Goal: Task Accomplishment & Management: Complete application form

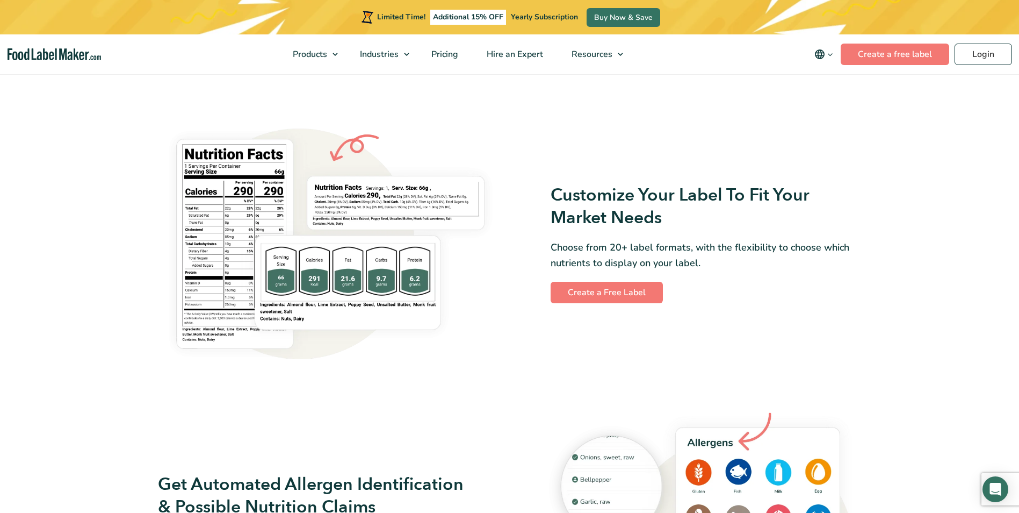
scroll to position [537, 0]
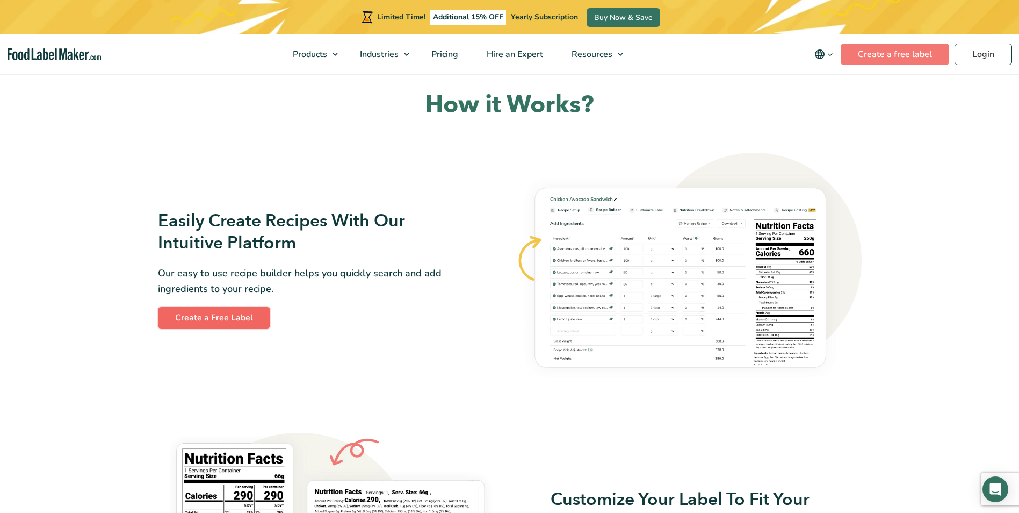
click at [253, 314] on link "Create a Free Label" at bounding box center [214, 317] width 112 height 21
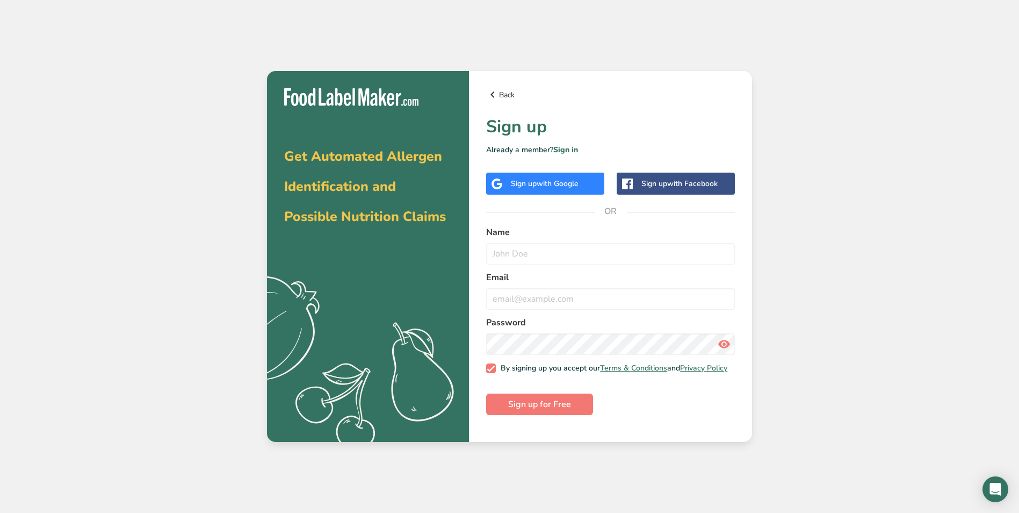
click at [502, 96] on link "Back" at bounding box center [610, 94] width 249 height 13
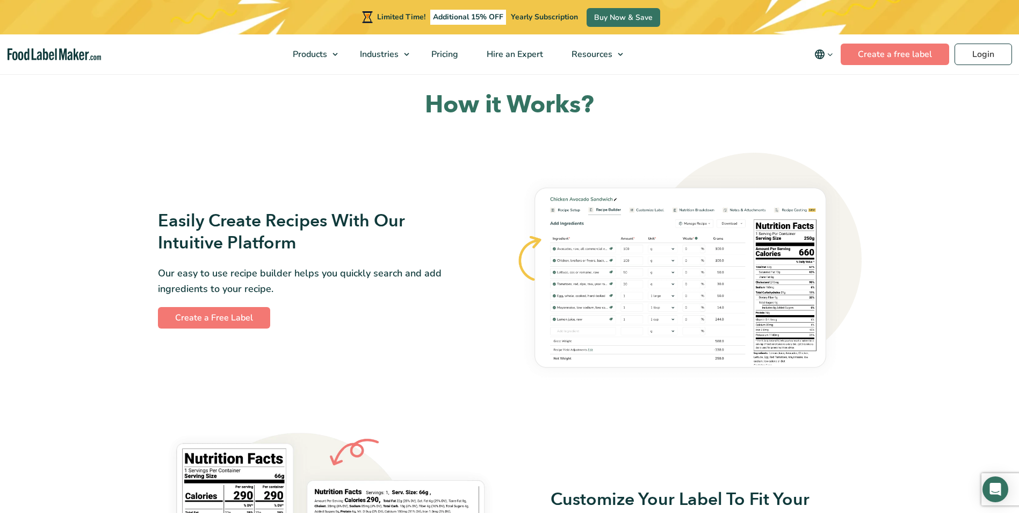
scroll to position [896, 0]
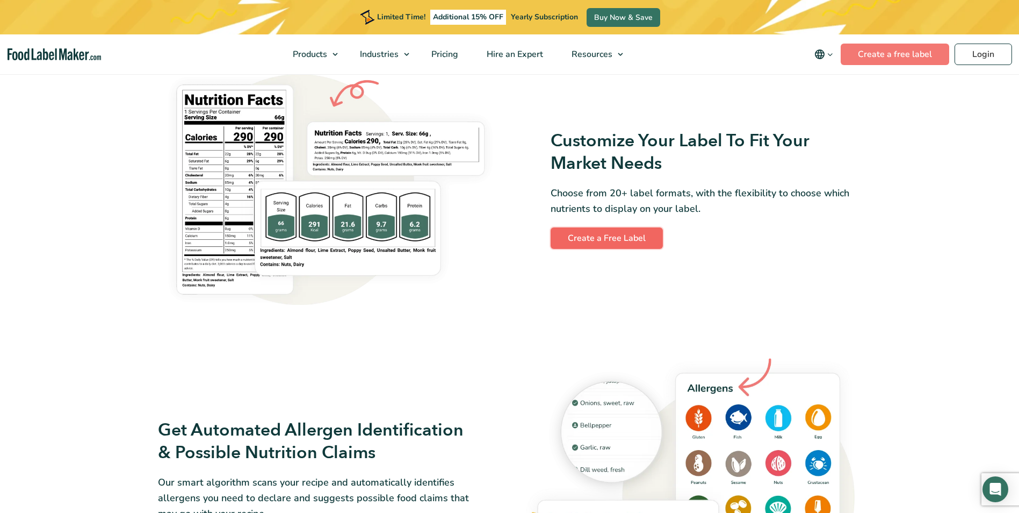
click at [573, 242] on link "Create a Free Label" at bounding box center [607, 237] width 112 height 21
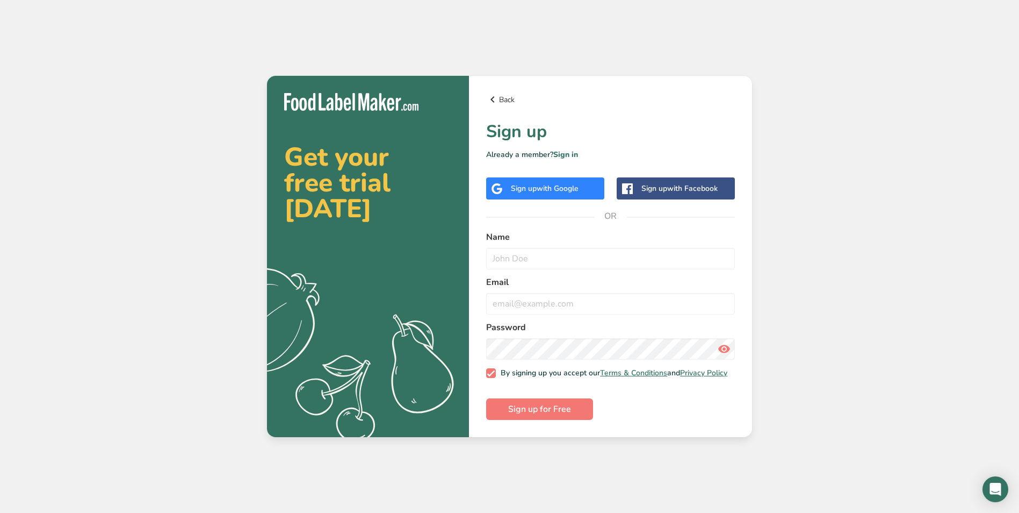
click at [502, 96] on link "Back" at bounding box center [610, 99] width 249 height 13
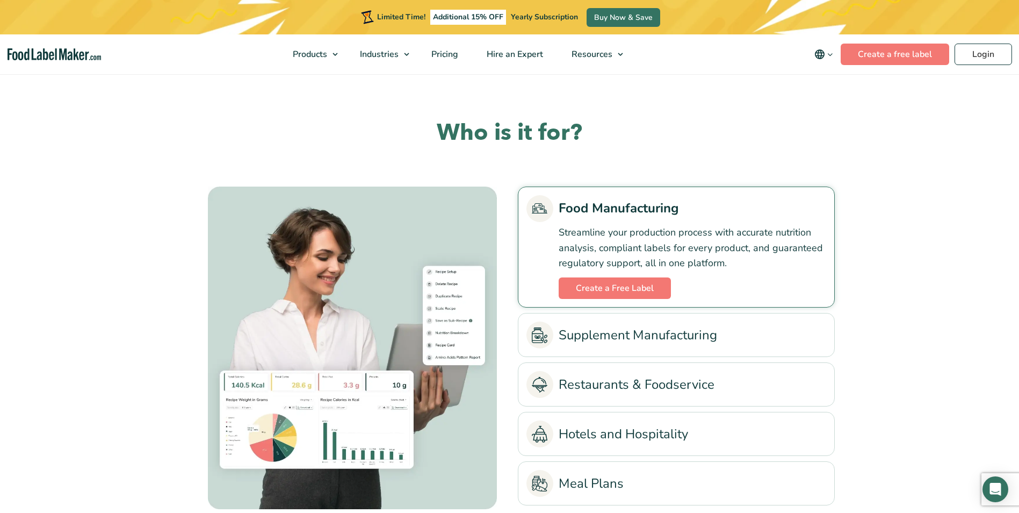
scroll to position [2235, 0]
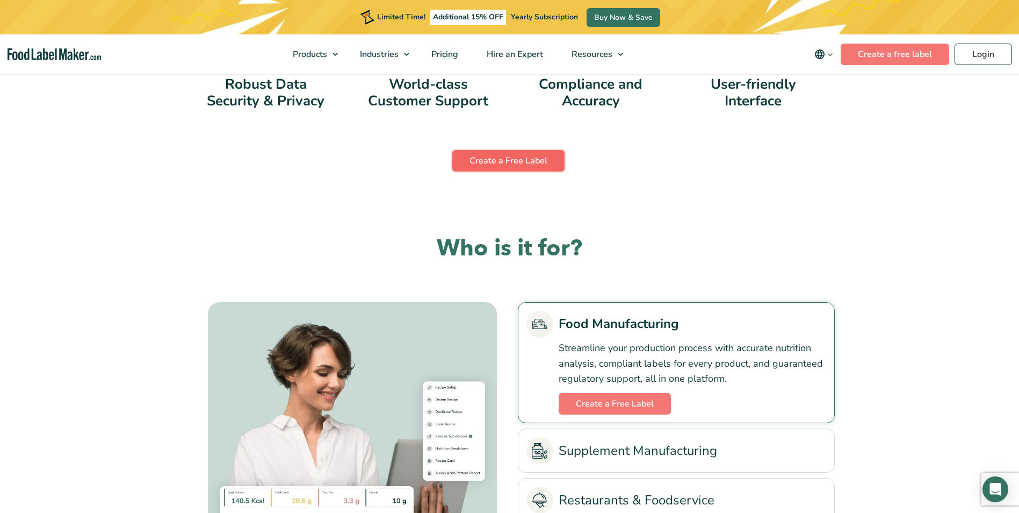
click at [504, 150] on link "Create a Free Label" at bounding box center [508, 160] width 112 height 21
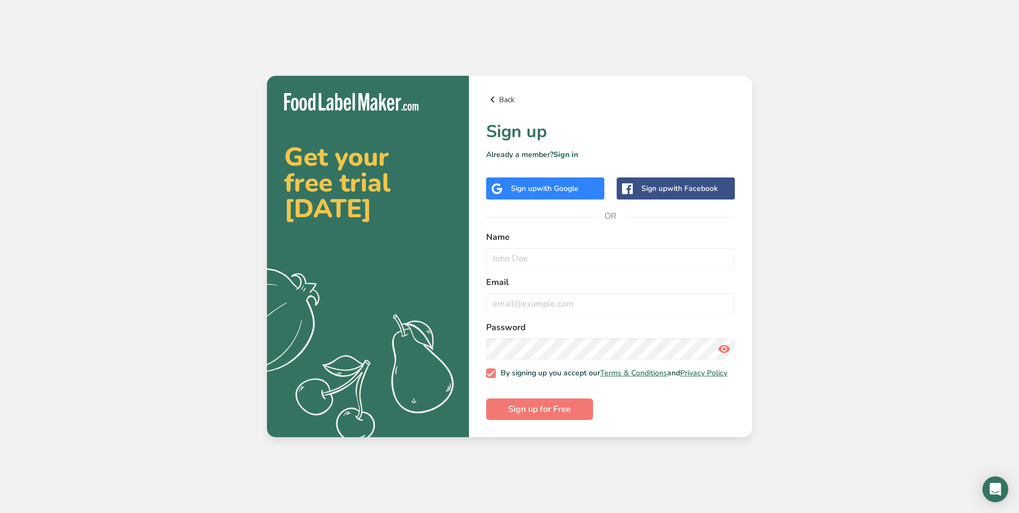
click at [509, 95] on link "Back" at bounding box center [610, 99] width 249 height 13
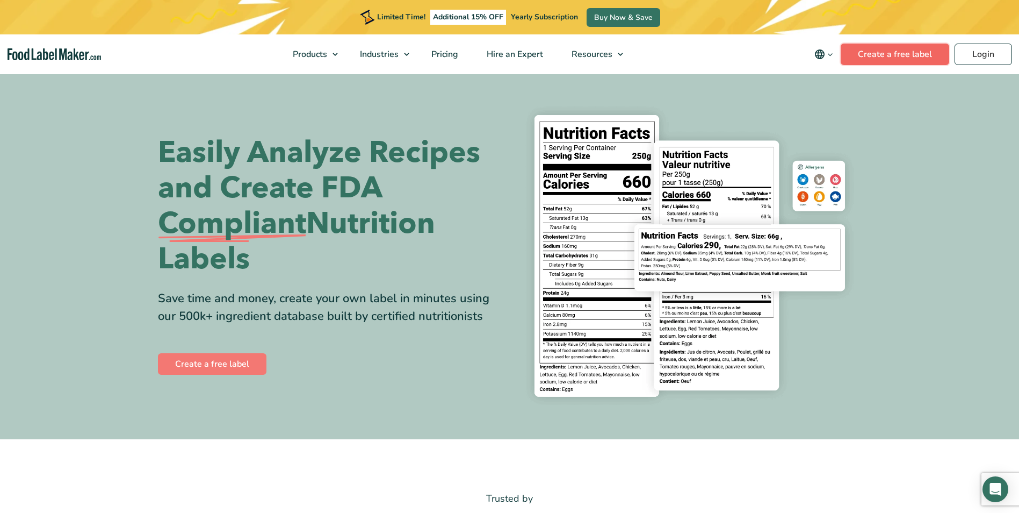
click at [910, 62] on link "Create a free label" at bounding box center [895, 54] width 109 height 21
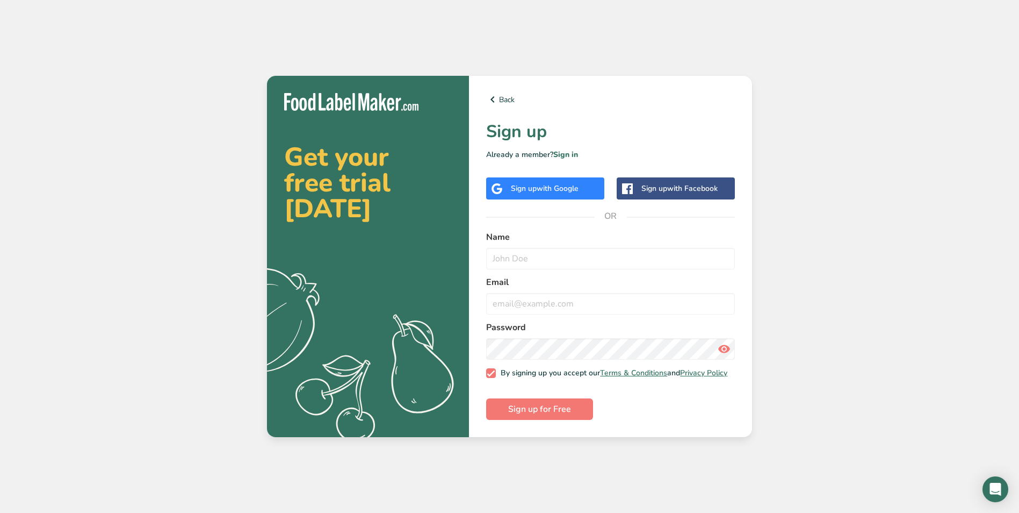
click at [554, 190] on span "with Google" at bounding box center [558, 188] width 42 height 10
click at [567, 153] on link "Sign in" at bounding box center [565, 154] width 25 height 10
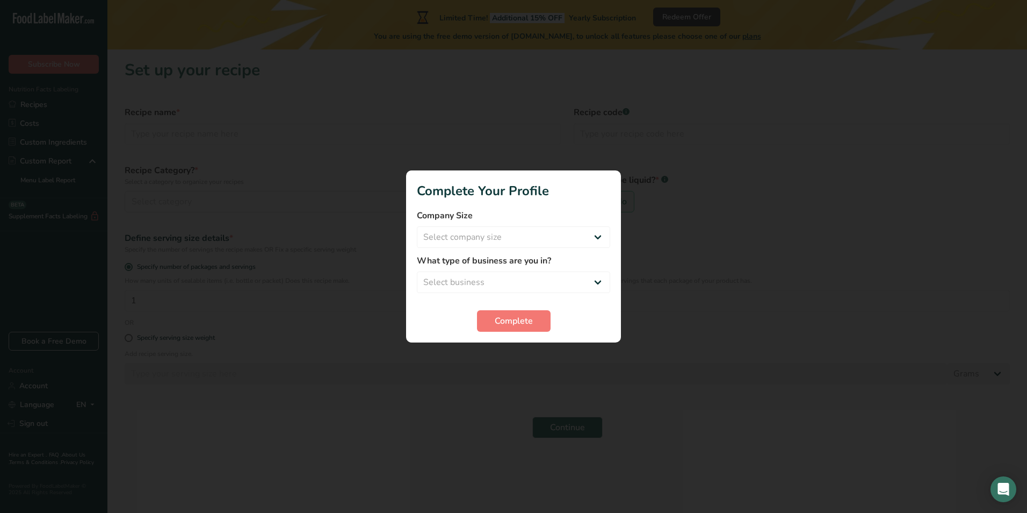
click at [513, 128] on div at bounding box center [513, 256] width 1027 height 513
click at [544, 237] on select "Select company size Fewer than 10 Employees 10 to 50 Employees 51 to 500 Employ…" at bounding box center [513, 236] width 193 height 21
click at [543, 237] on select "Select company size Fewer than 10 Employees 10 to 50 Employees 51 to 500 Employ…" at bounding box center [513, 236] width 193 height 21
click at [503, 238] on select "Select company size Fewer than 10 Employees 10 to 50 Employees 51 to 500 Employ…" at bounding box center [513, 236] width 193 height 21
click at [494, 199] on h1 "Complete Your Profile" at bounding box center [513, 190] width 193 height 19
